Goal: Obtain resource: Obtain resource

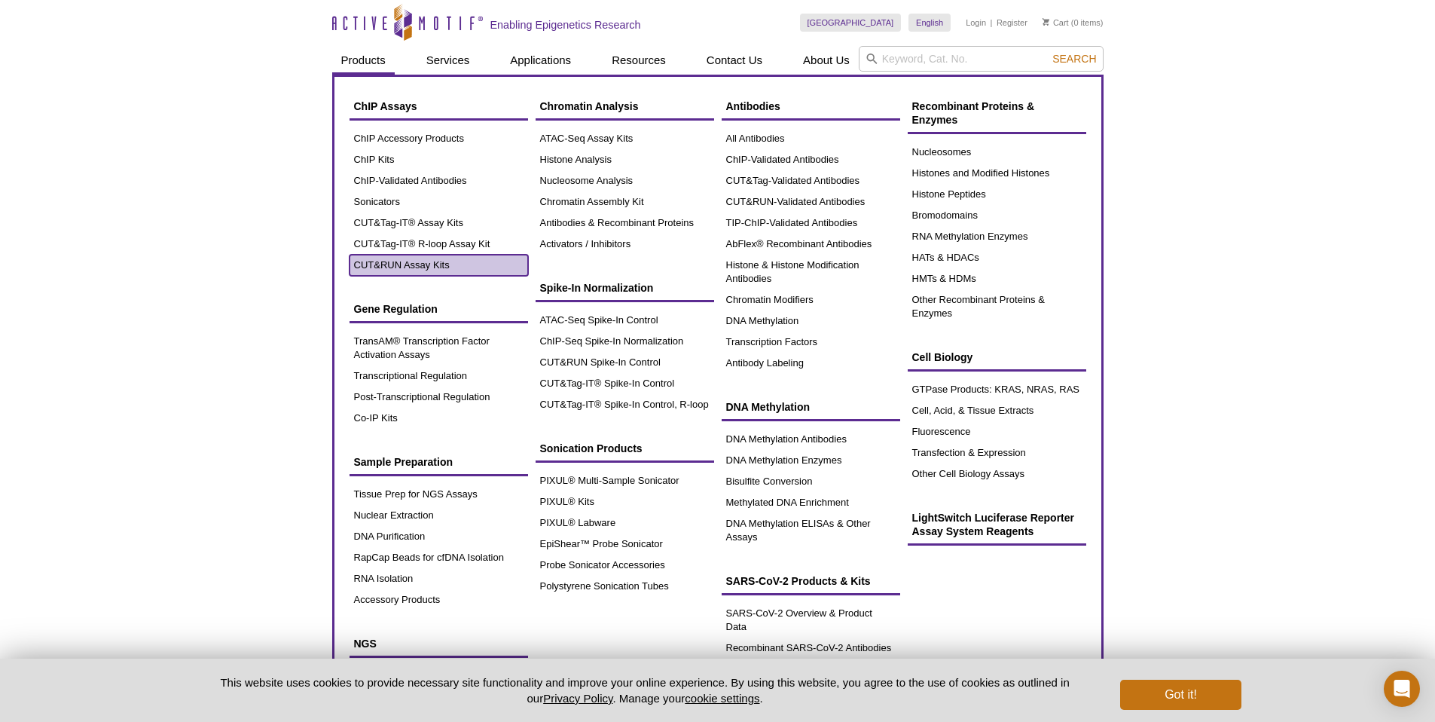
click at [447, 263] on link "CUT&RUN Assay Kits" at bounding box center [439, 265] width 179 height 21
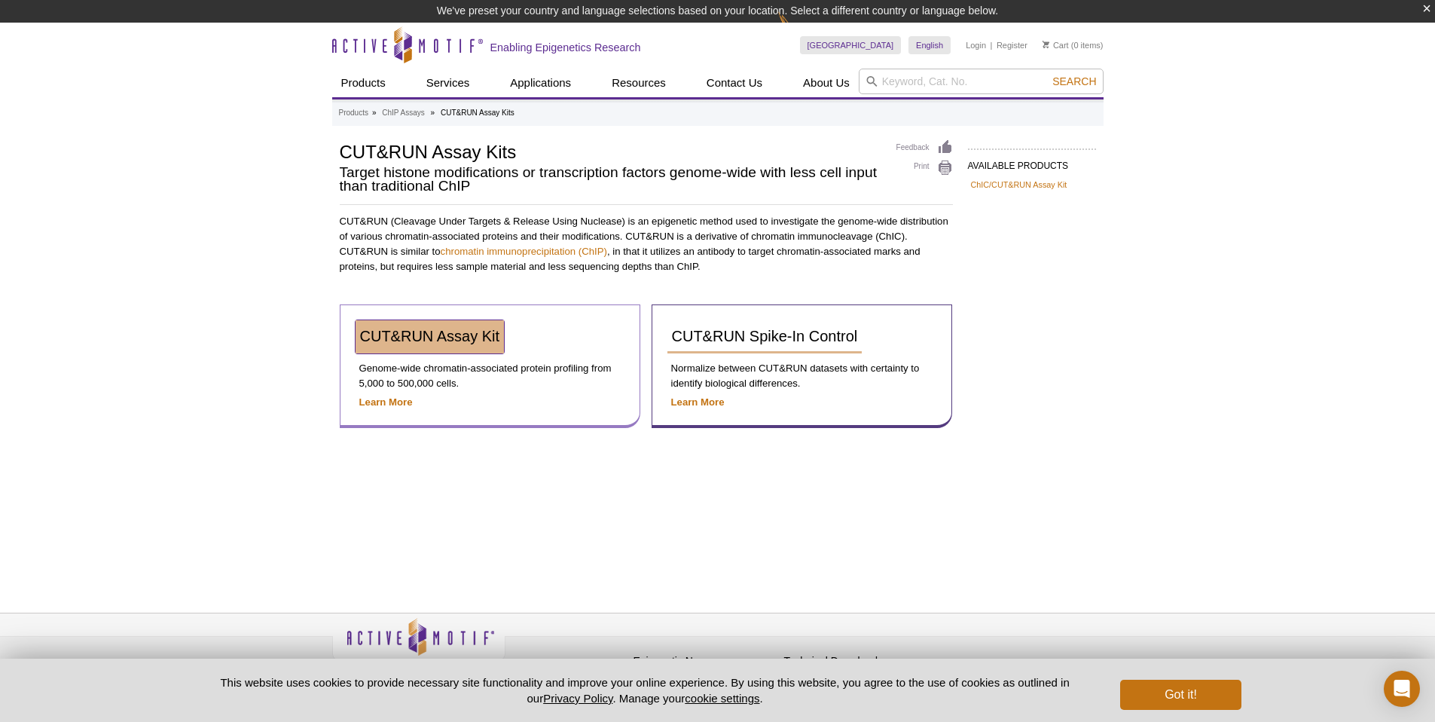
drag, startPoint x: 442, startPoint y: 338, endPoint x: 453, endPoint y: 334, distance: 11.9
click at [442, 338] on span "CUT&RUN Assay Kit" at bounding box center [430, 336] width 140 height 17
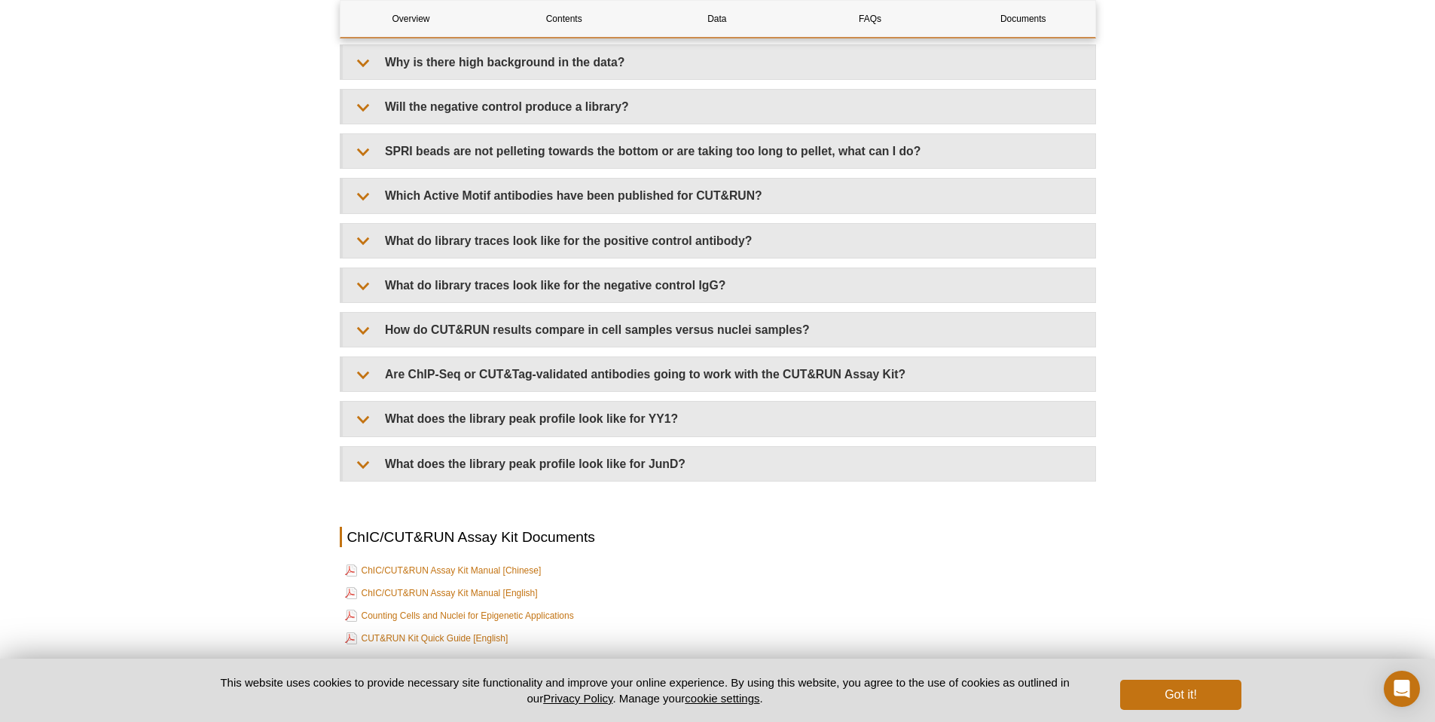
scroll to position [4865, 0]
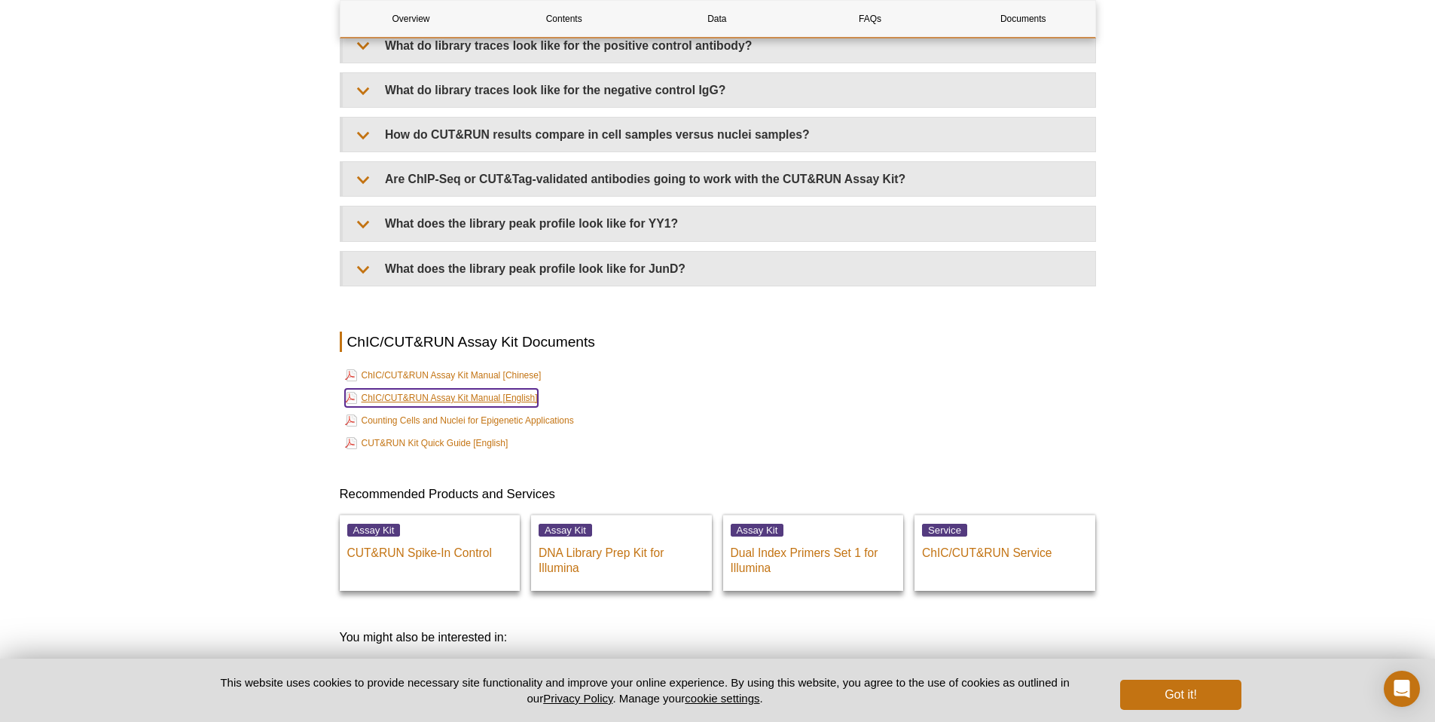
click at [472, 403] on link "ChIC/CUT&RUN Assay Kit Manual [English]" at bounding box center [441, 398] width 193 height 18
